Goal: Transaction & Acquisition: Purchase product/service

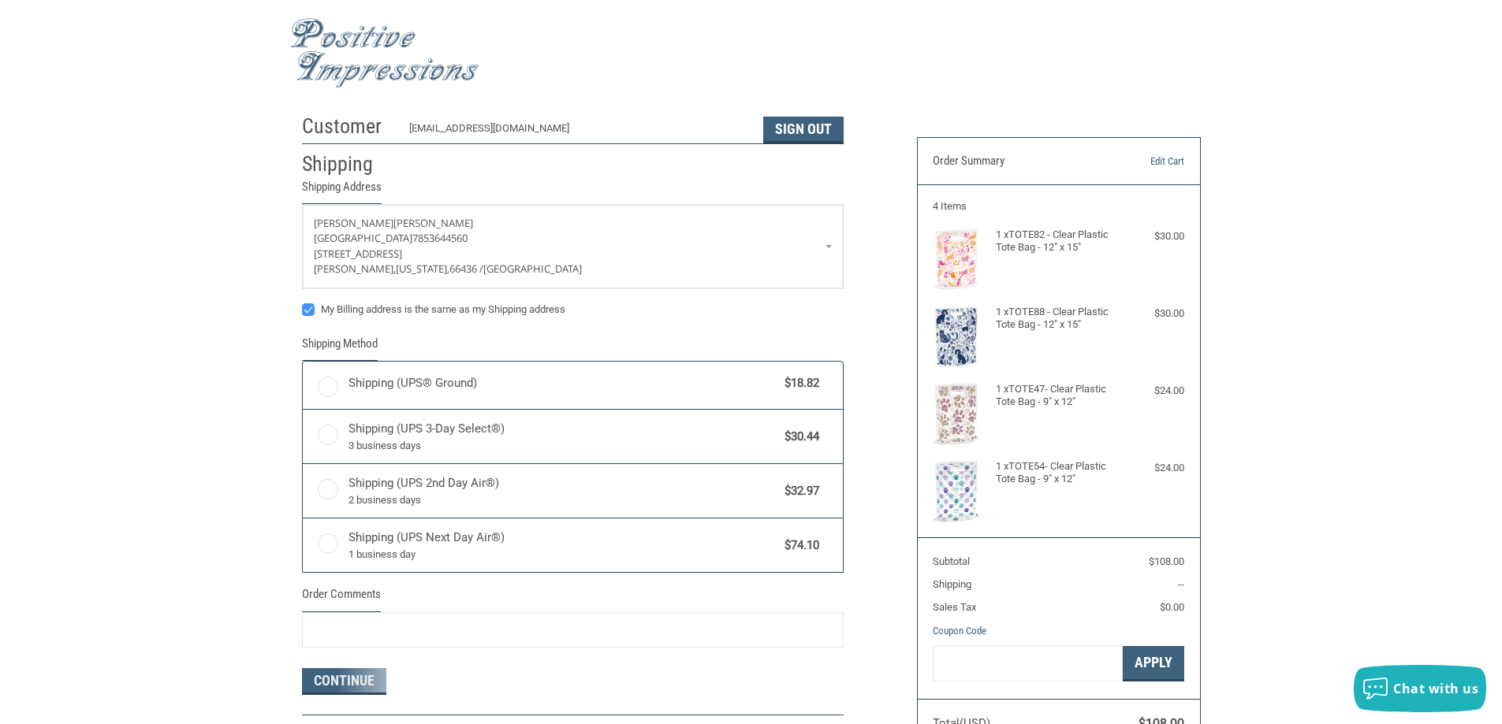
radio input "true"
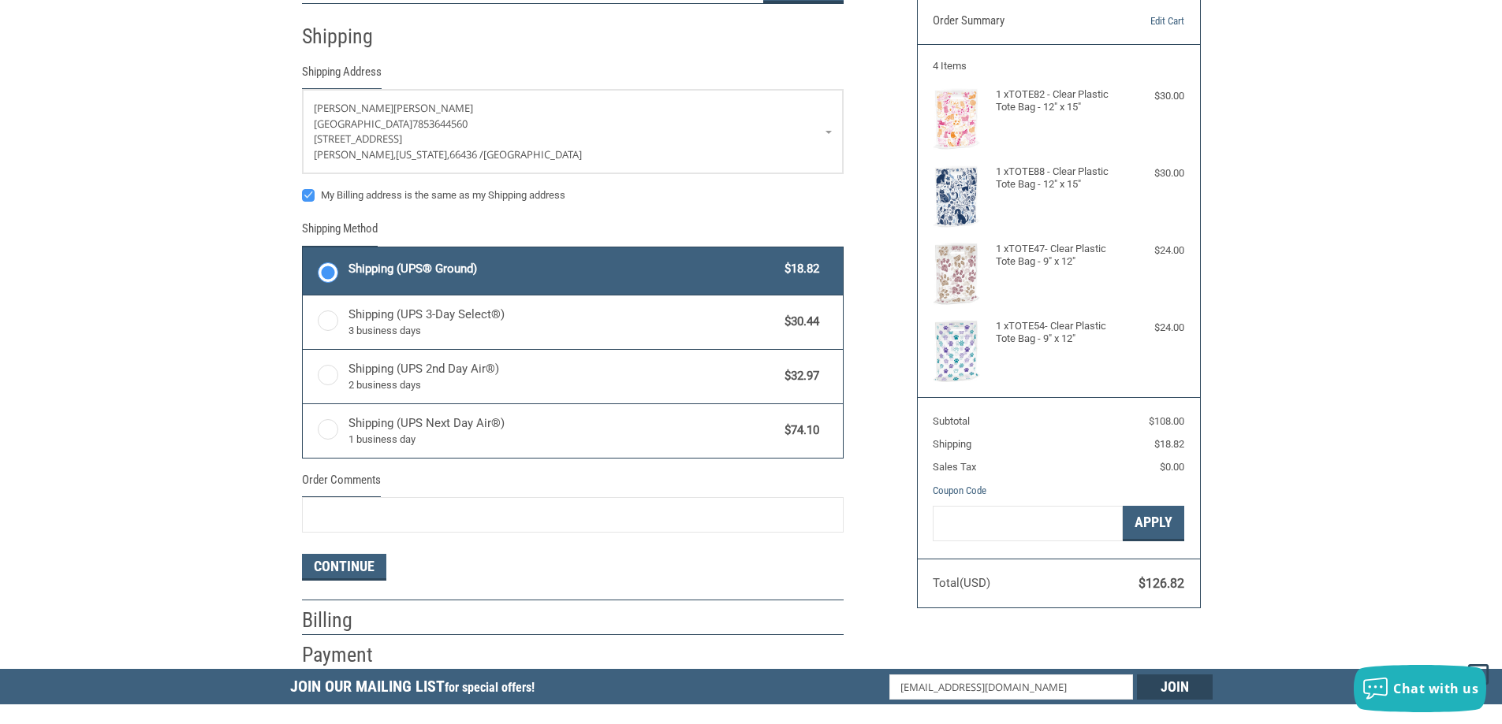
scroll to position [158, 0]
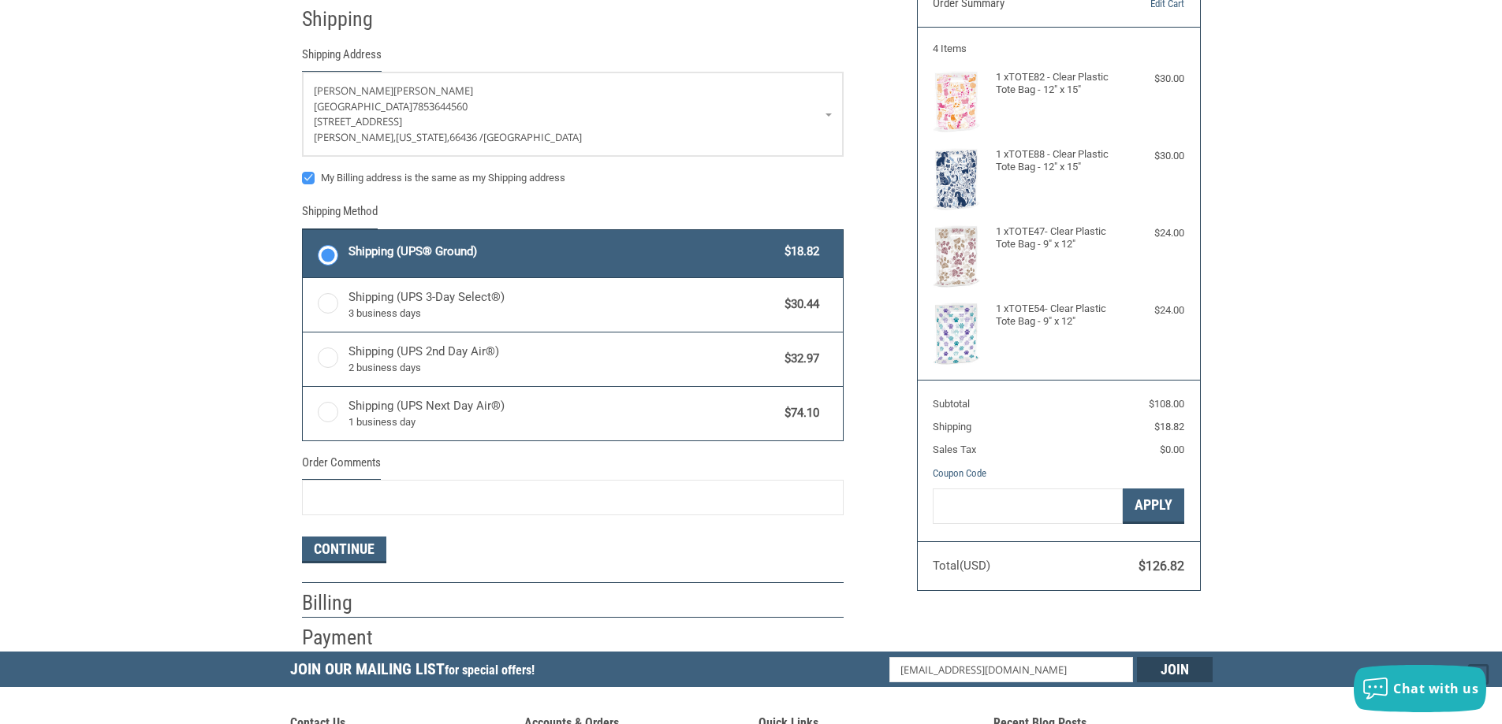
click at [957, 259] on img at bounding box center [956, 256] width 47 height 62
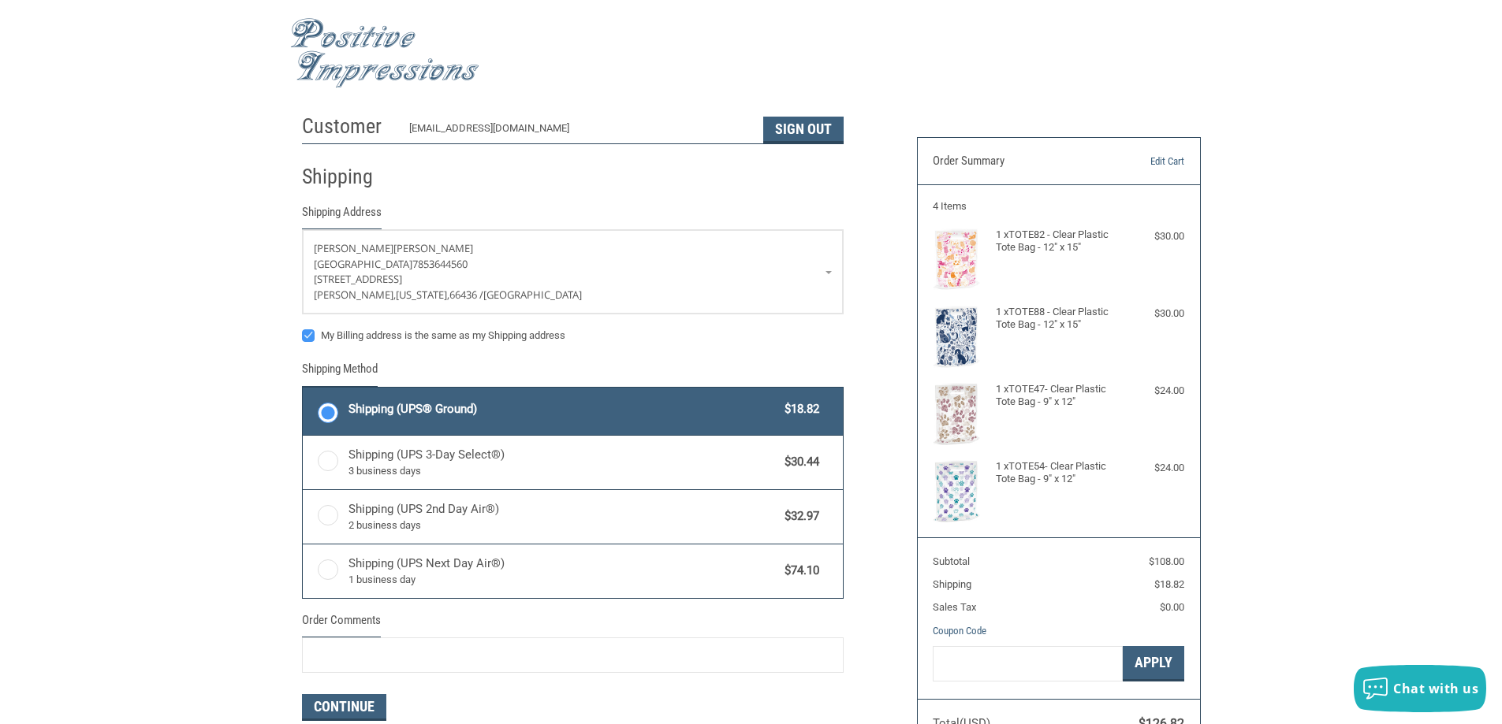
click at [962, 484] on img at bounding box center [956, 491] width 47 height 62
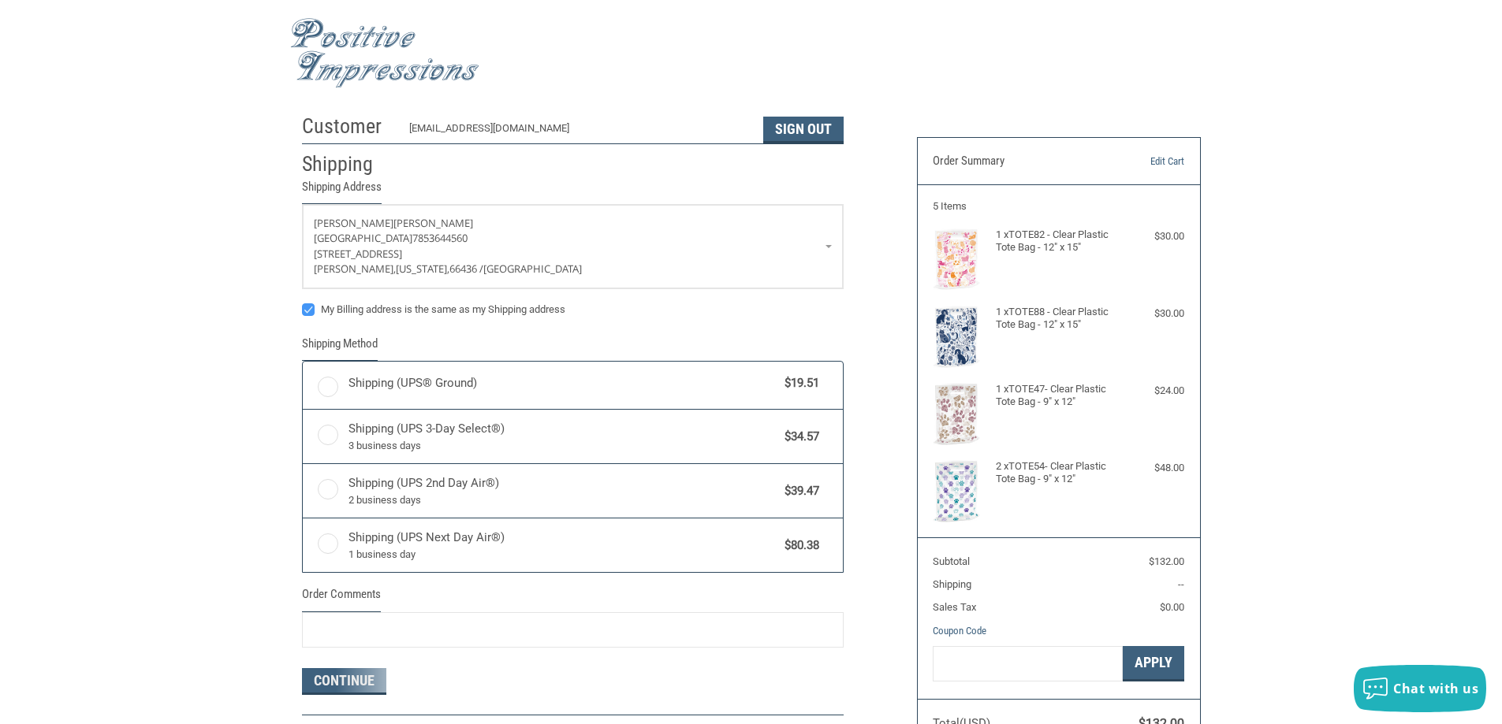
radio input "true"
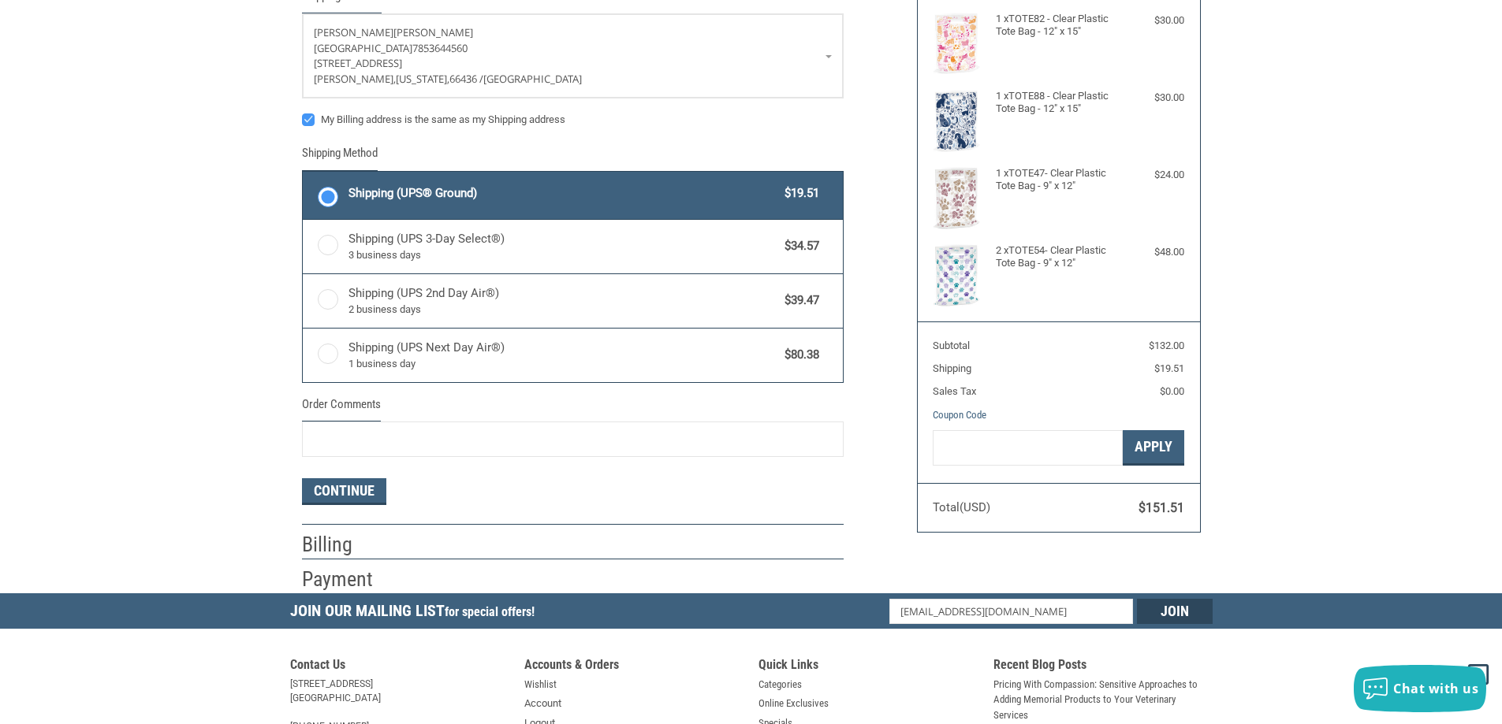
scroll to position [236, 0]
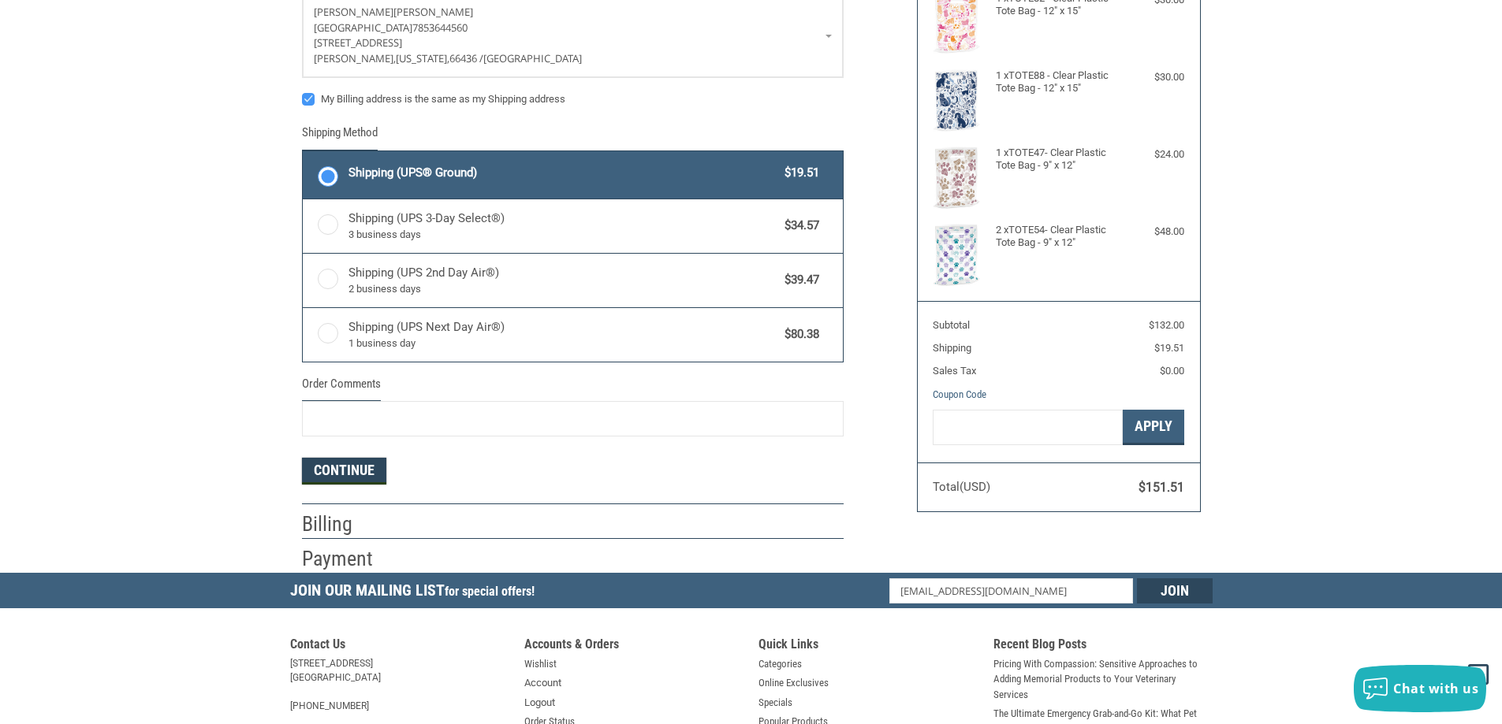
click at [332, 464] on button "Continue" at bounding box center [344, 471] width 84 height 27
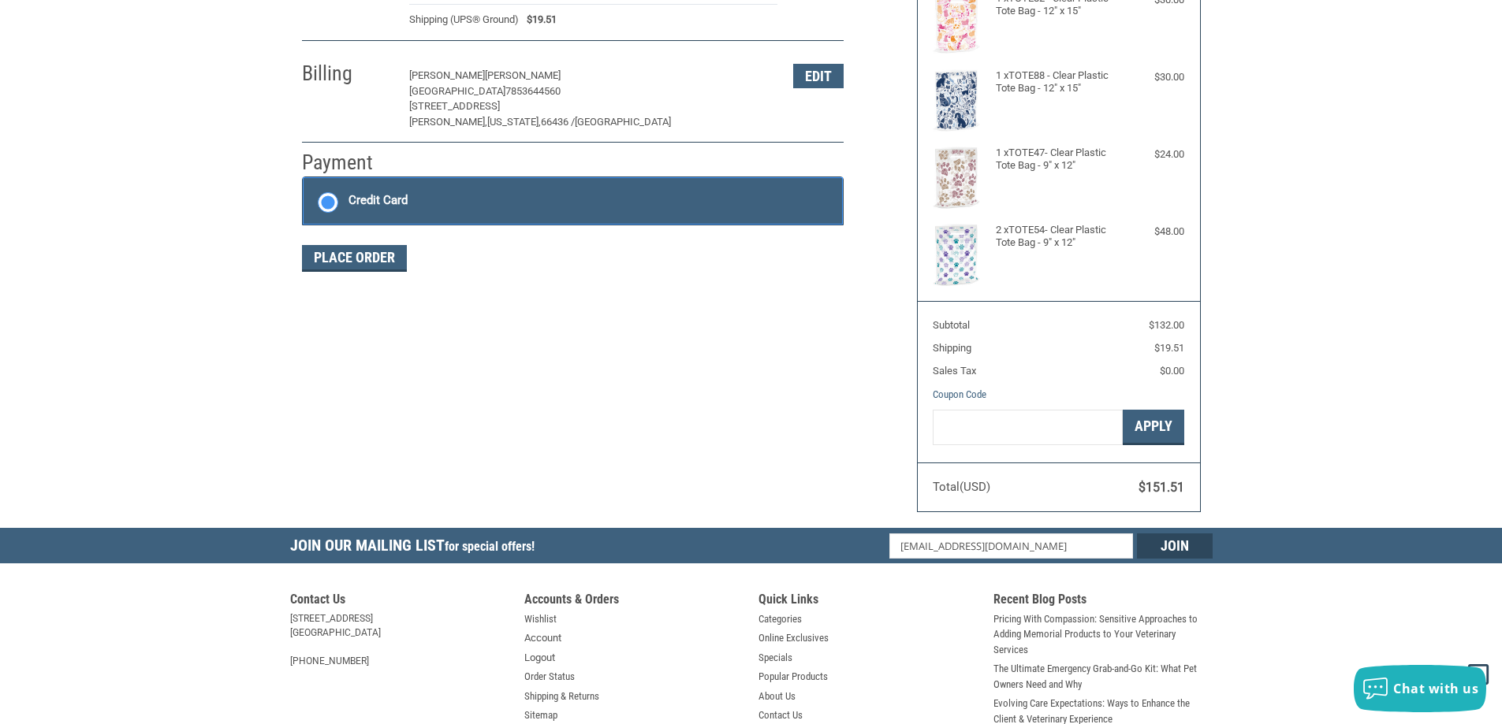
scroll to position [236, 0]
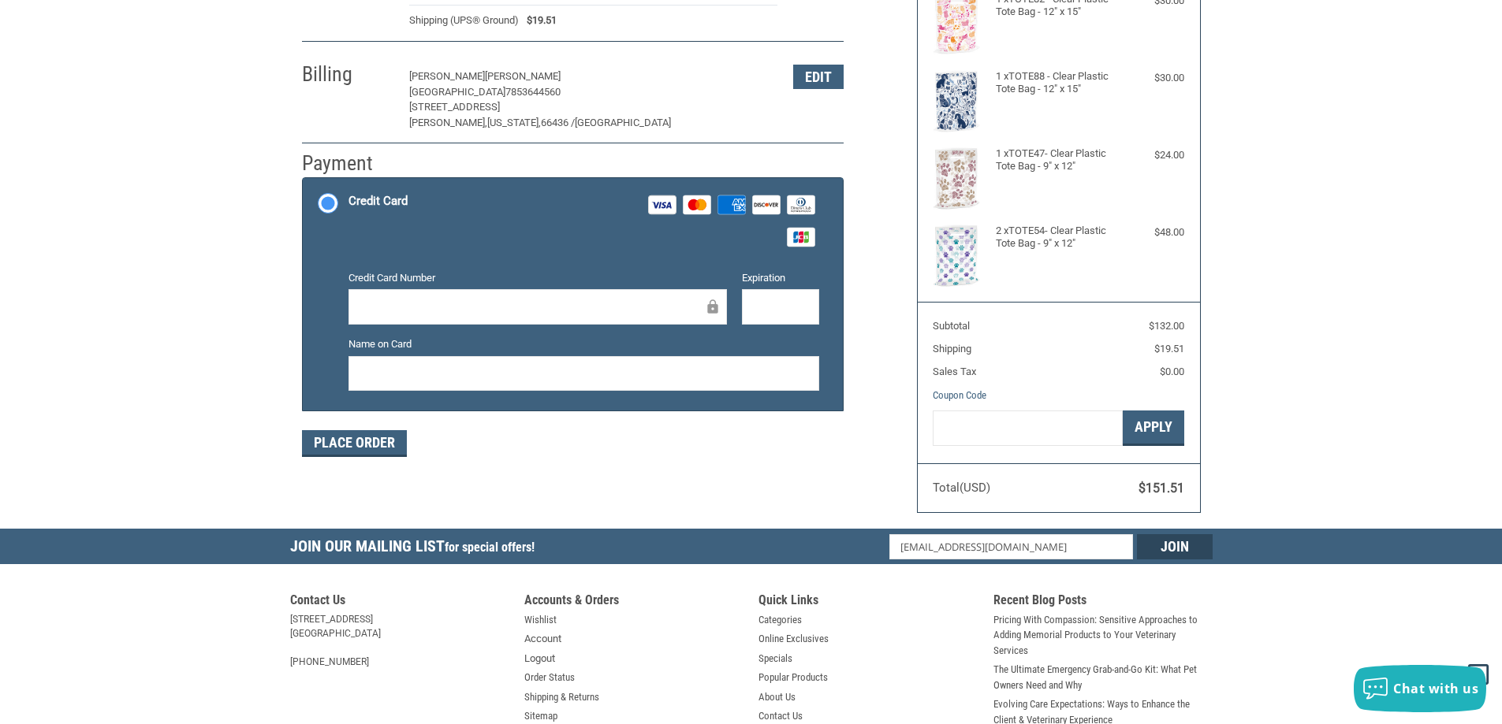
click at [620, 322] on div at bounding box center [537, 306] width 378 height 35
